Goal: Communication & Community: Answer question/provide support

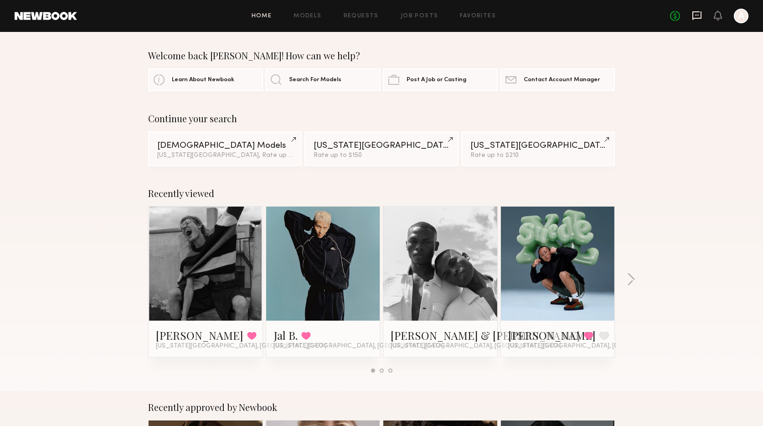
click at [694, 14] on icon at bounding box center [697, 15] width 10 height 10
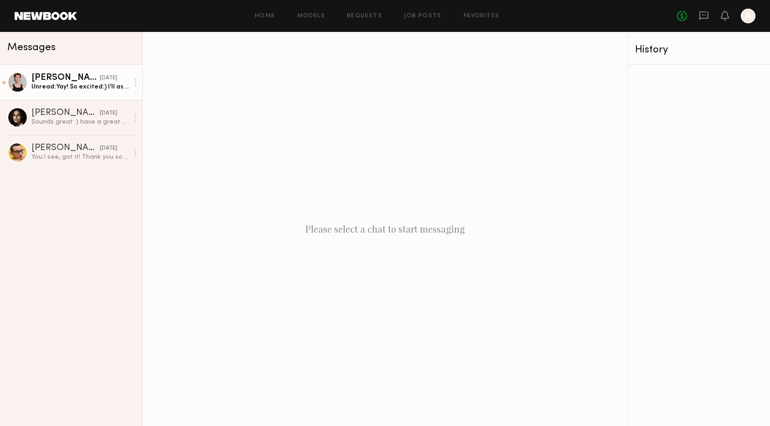
click at [54, 89] on div "Unread: Yay! So excited:) I’ll ask about mood and clothing closer to the shoot!" at bounding box center [79, 86] width 97 height 9
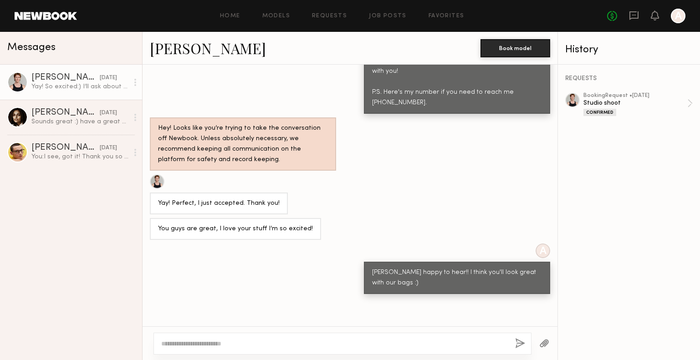
scroll to position [710, 0]
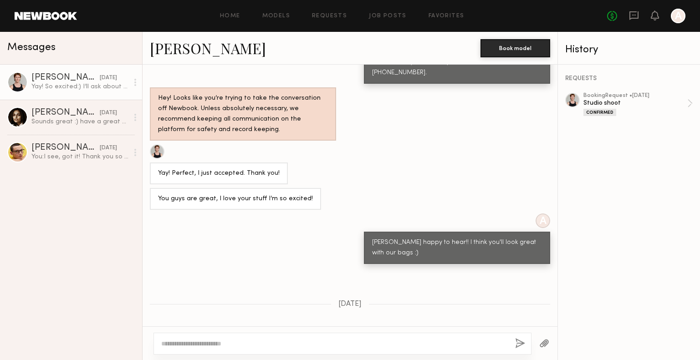
click at [277, 344] on textarea at bounding box center [334, 344] width 347 height 9
type textarea "**********"
drag, startPoint x: 262, startPoint y: 346, endPoint x: 102, endPoint y: 342, distance: 160.9
click at [101, 343] on div "**********" at bounding box center [350, 196] width 700 height 329
type textarea "**********"
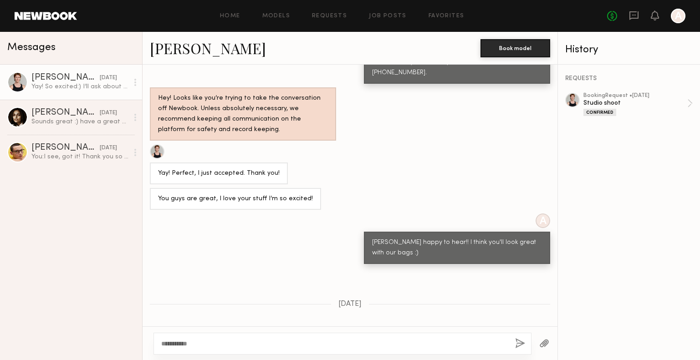
click at [578, 103] on div at bounding box center [573, 100] width 15 height 15
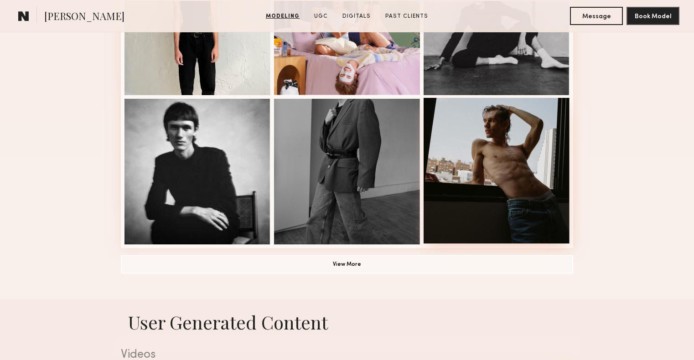
scroll to position [618, 0]
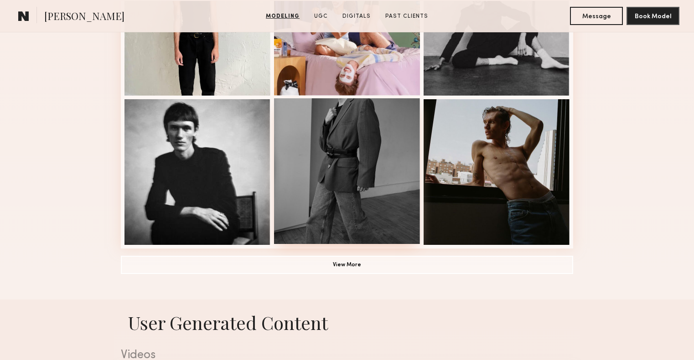
click at [380, 199] on div at bounding box center [347, 171] width 146 height 146
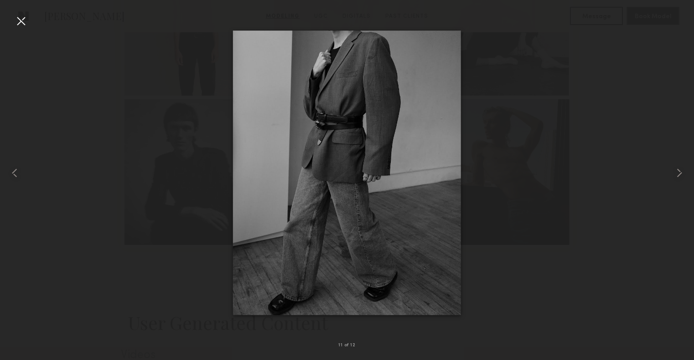
click at [23, 19] on div at bounding box center [21, 21] width 15 height 15
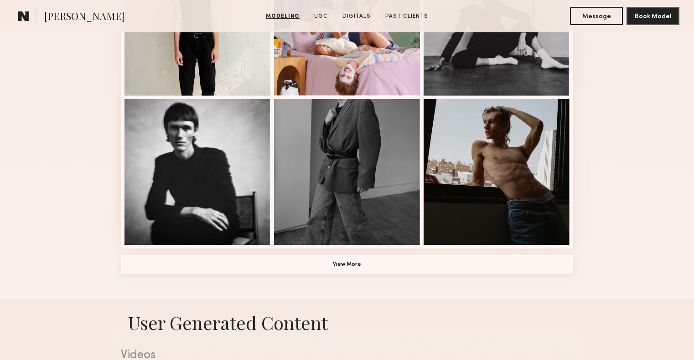
click at [433, 264] on button "View More" at bounding box center [347, 265] width 452 height 18
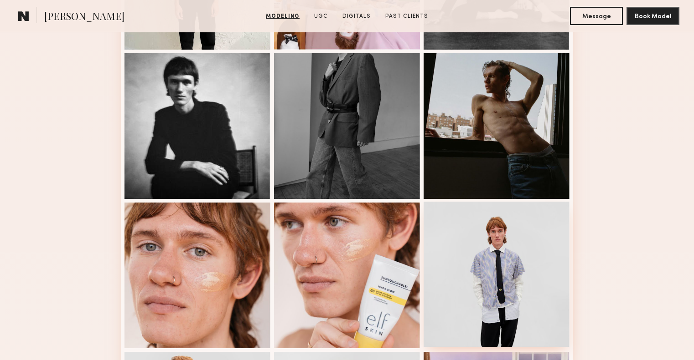
scroll to position [708, 0]
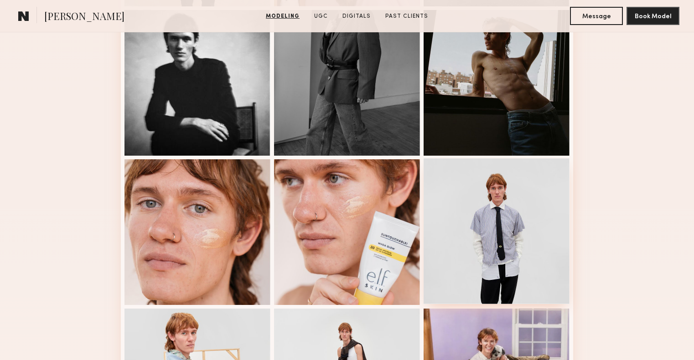
click at [499, 259] on div at bounding box center [496, 232] width 146 height 146
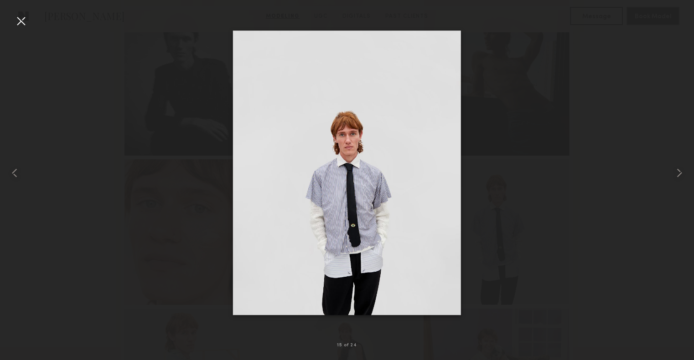
click at [21, 19] on div at bounding box center [21, 21] width 15 height 15
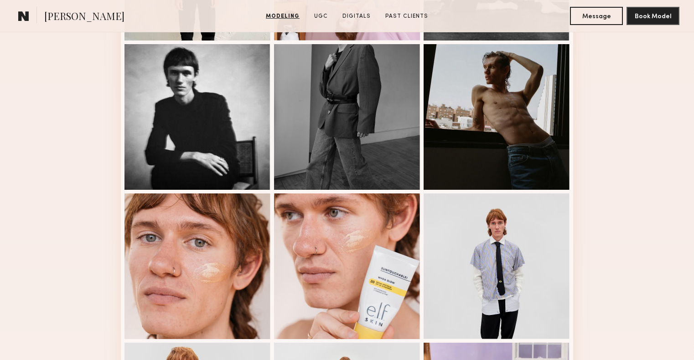
scroll to position [996, 0]
